Goal: Check status: Check status

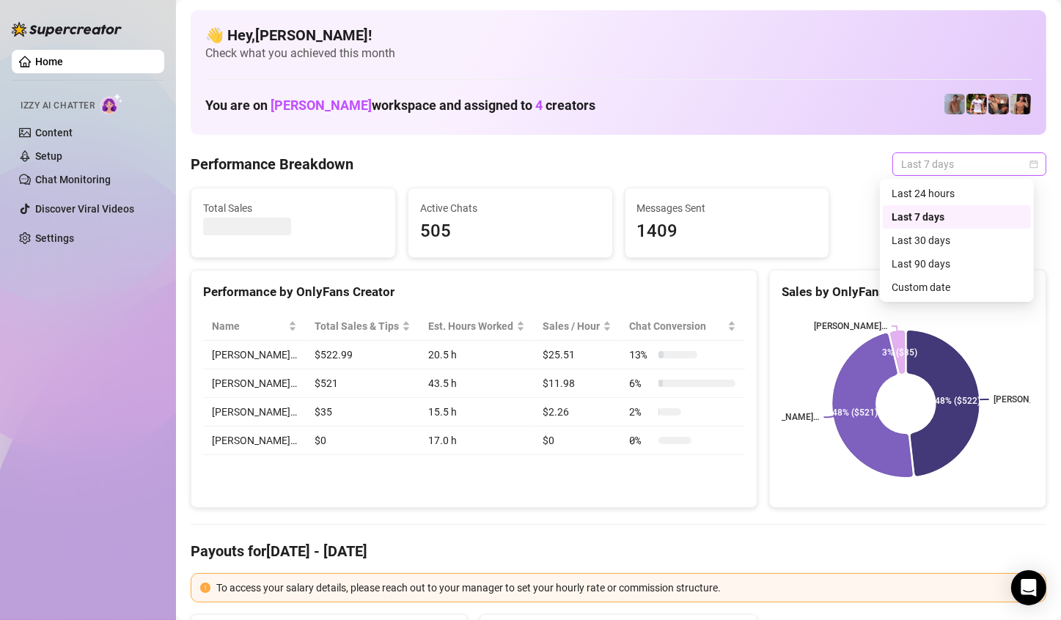
click at [1014, 167] on span "Last 7 days" at bounding box center [969, 164] width 136 height 22
click at [945, 281] on div "Custom date" at bounding box center [957, 287] width 131 height 16
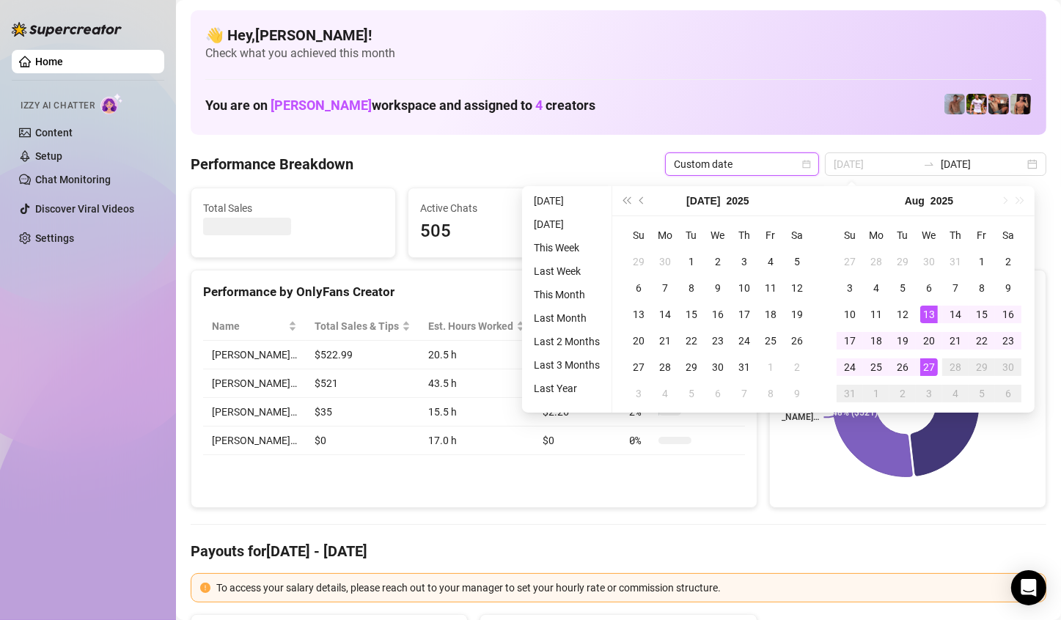
type input "[DATE]"
click at [928, 359] on div "27" at bounding box center [929, 368] width 18 height 18
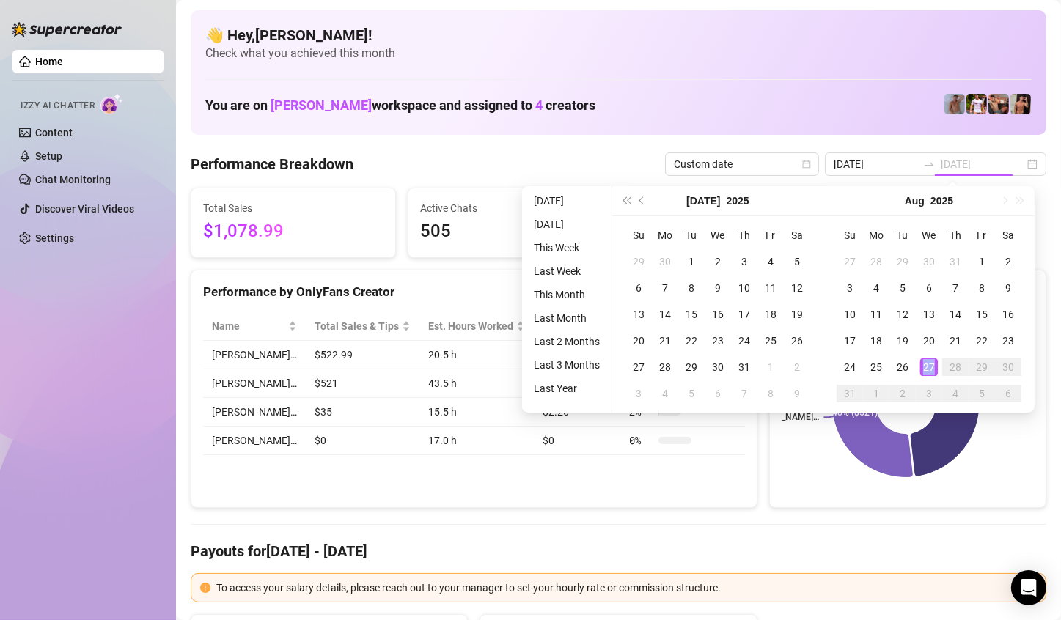
click at [928, 359] on div "27" at bounding box center [929, 368] width 18 height 18
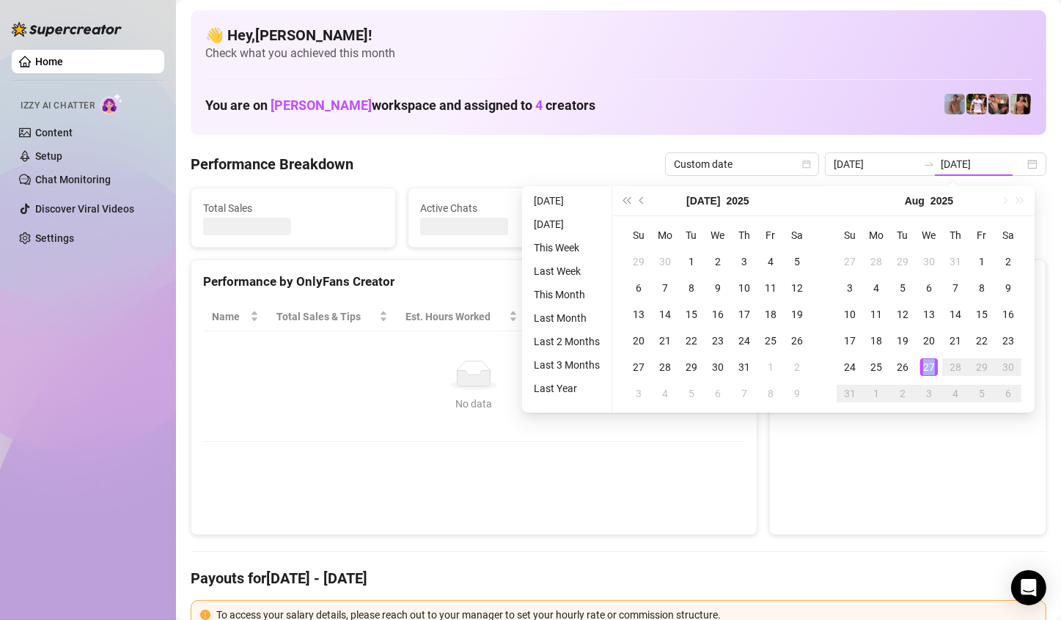
type input "[DATE]"
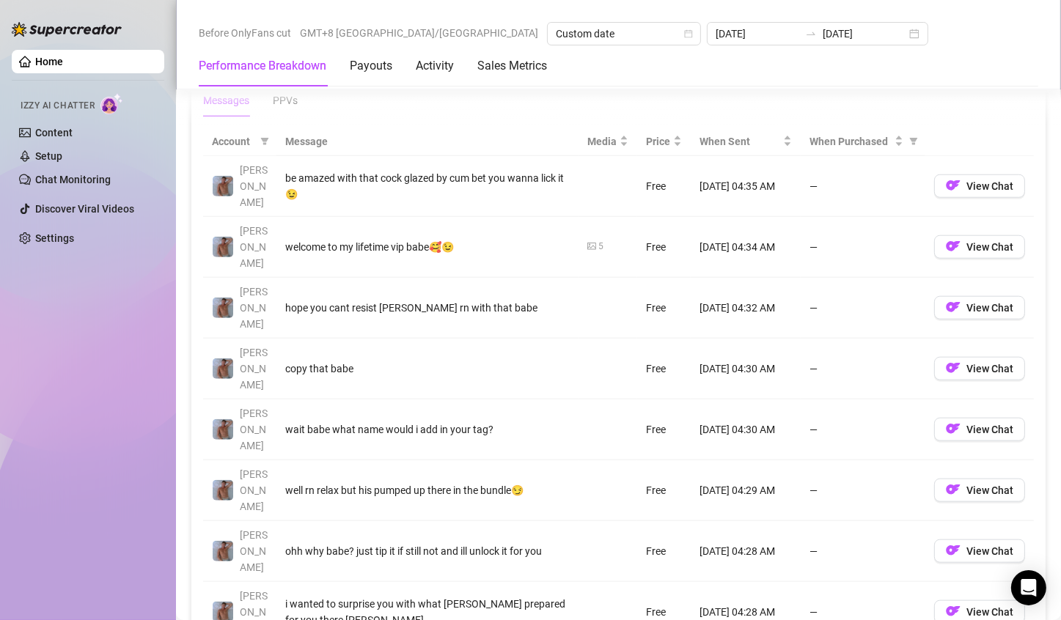
scroll to position [1687, 0]
